Goal: Task Accomplishment & Management: Manage account settings

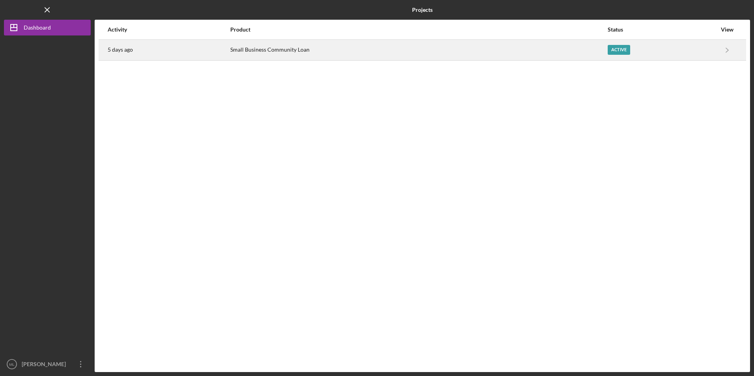
click at [261, 51] on div "Small Business Community Loan" at bounding box center [418, 50] width 377 height 20
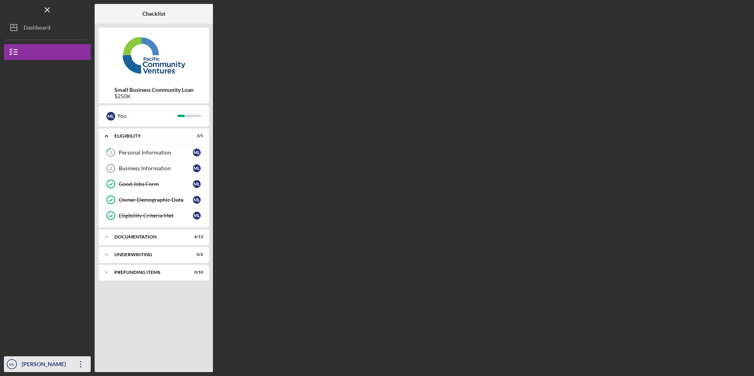
click at [75, 369] on icon "Icon/Overflow" at bounding box center [81, 365] width 20 height 20
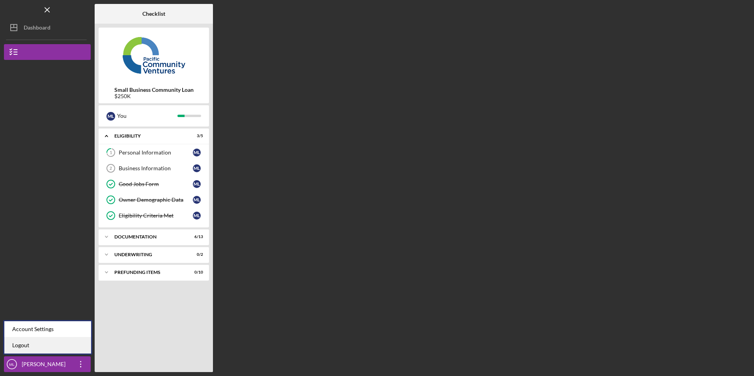
click at [64, 348] on link "Logout" at bounding box center [47, 346] width 87 height 16
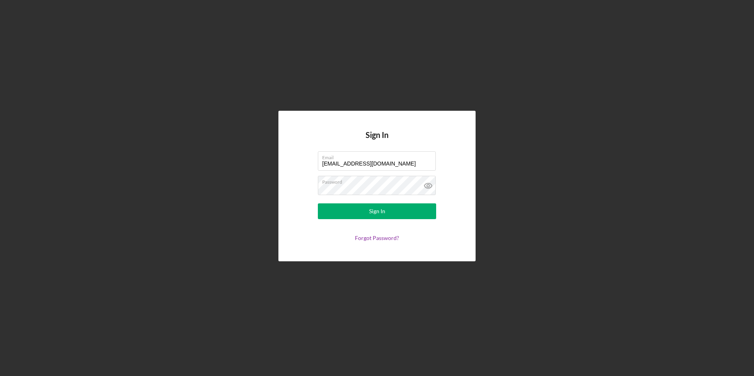
drag, startPoint x: 392, startPoint y: 161, endPoint x: 302, endPoint y: 162, distance: 89.9
click at [309, 161] on form "Email [EMAIL_ADDRESS][DOMAIN_NAME] Password Sign In Forgot Password?" at bounding box center [377, 196] width 158 height 90
click at [399, 160] on label "Email" at bounding box center [379, 156] width 114 height 9
click at [399, 160] on input "[EMAIL_ADDRESS][DOMAIN_NAME]" at bounding box center [377, 160] width 118 height 19
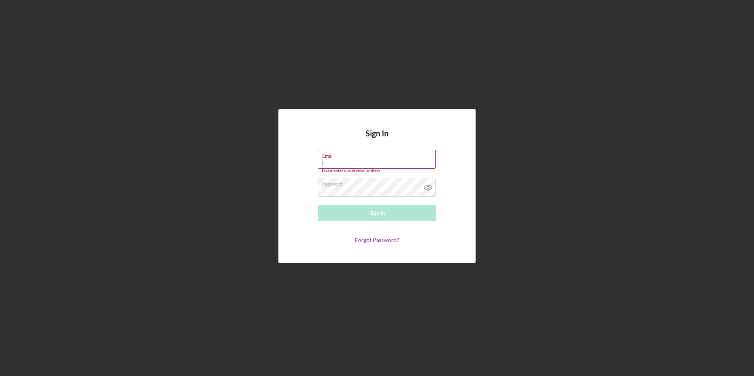
type input "[EMAIL_ADDRESS][DOMAIN_NAME]"
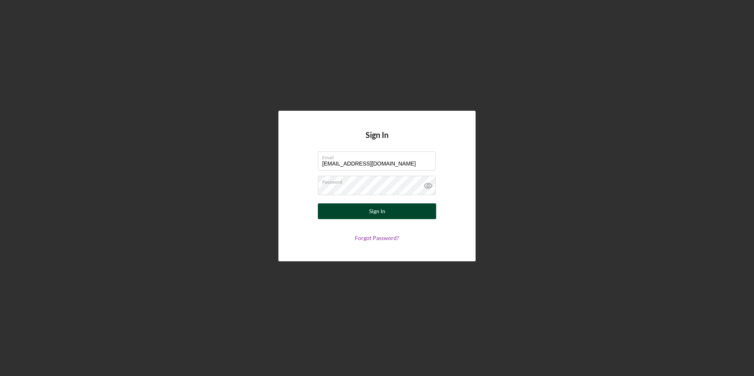
click at [338, 207] on button "Sign In" at bounding box center [377, 212] width 118 height 16
